Goal: Transaction & Acquisition: Download file/media

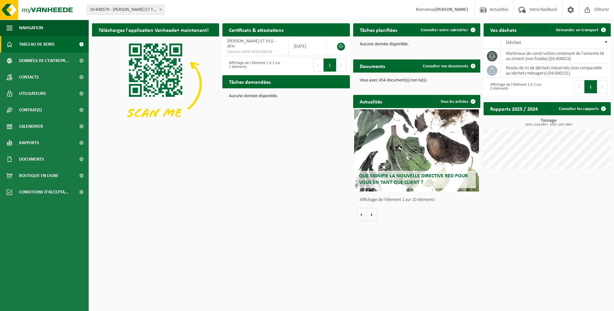
click at [70, 47] on link "Tableau de bord" at bounding box center [44, 44] width 89 height 16
click at [64, 157] on link "Documents" at bounding box center [44, 159] width 89 height 16
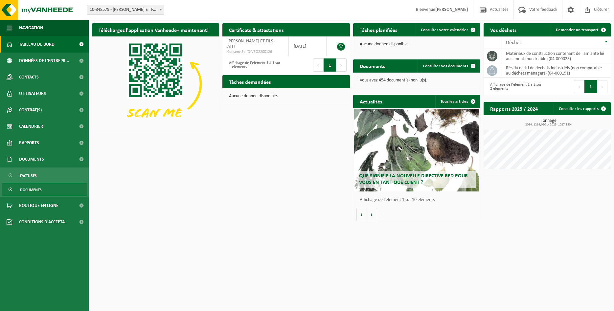
click at [47, 188] on link "Documents" at bounding box center [44, 189] width 85 height 12
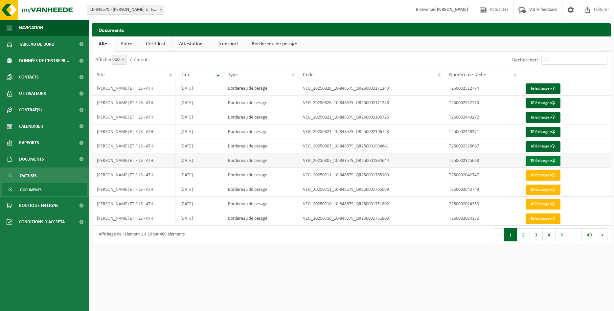
click at [534, 162] on link "Télécharger" at bounding box center [542, 161] width 35 height 11
click at [534, 146] on link "Télécharger" at bounding box center [542, 146] width 35 height 11
click at [535, 132] on link "Télécharger" at bounding box center [542, 132] width 35 height 11
click at [529, 119] on link "Télécharger" at bounding box center [542, 117] width 35 height 11
click at [533, 104] on link "Télécharger" at bounding box center [542, 103] width 35 height 11
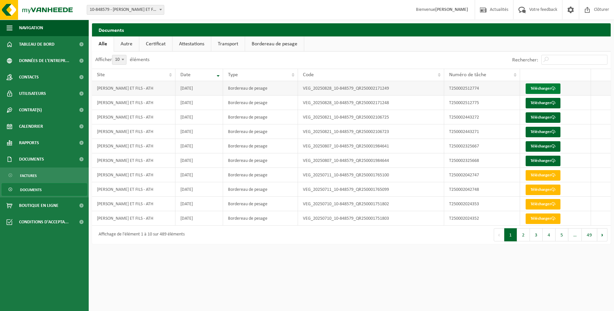
click at [535, 89] on link "Télécharger" at bounding box center [542, 88] width 35 height 11
